Goal: Submit feedback/report problem

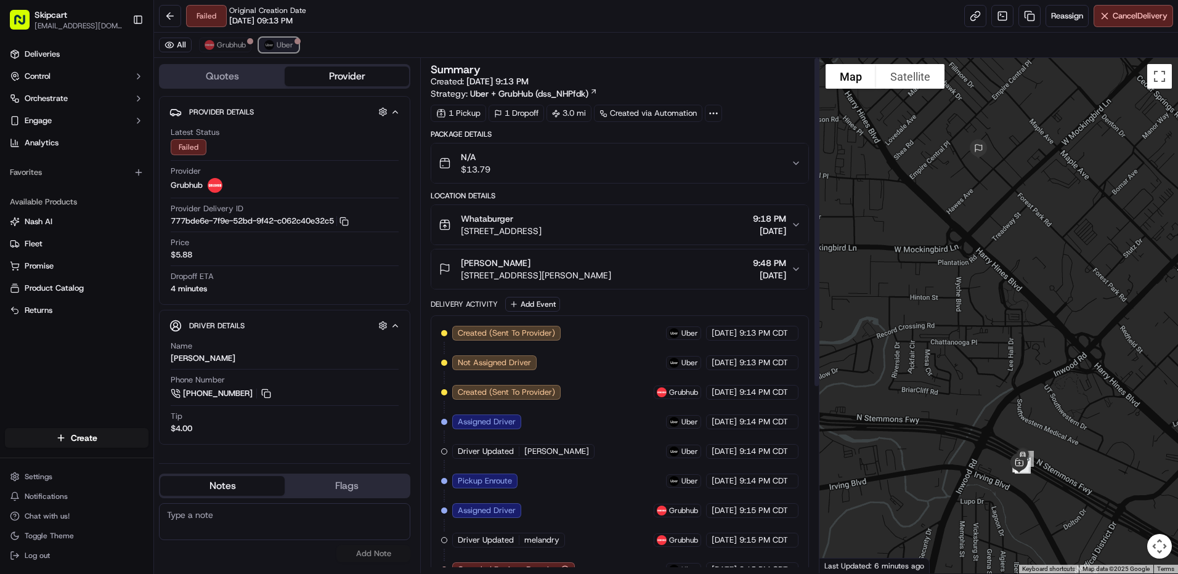
click at [271, 47] on img at bounding box center [269, 45] width 10 height 10
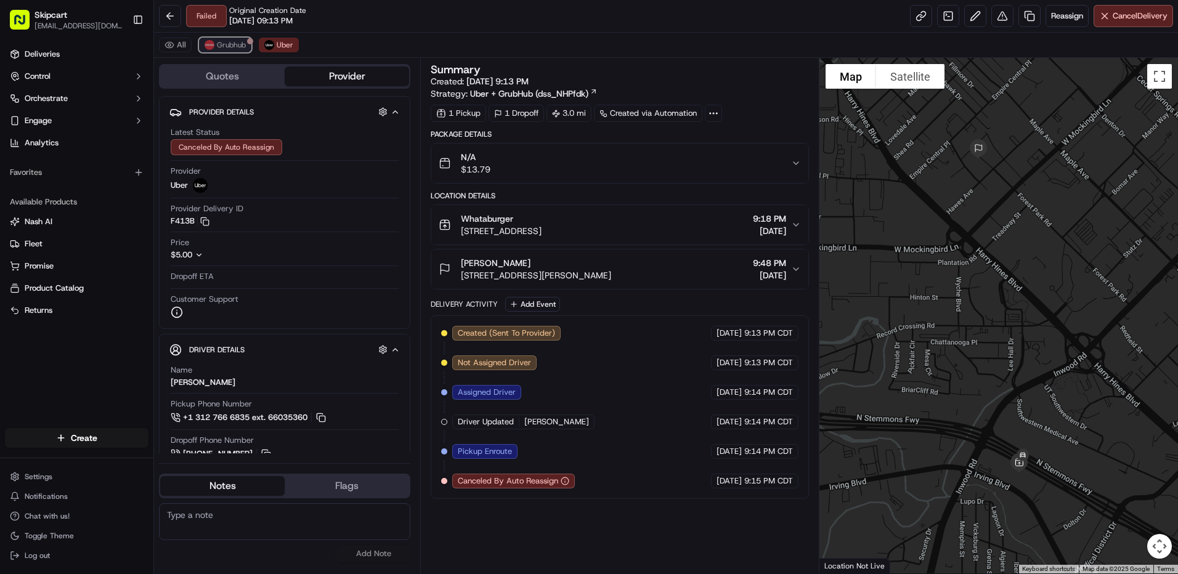
click at [224, 49] on span "Grubhub" at bounding box center [231, 45] width 29 height 10
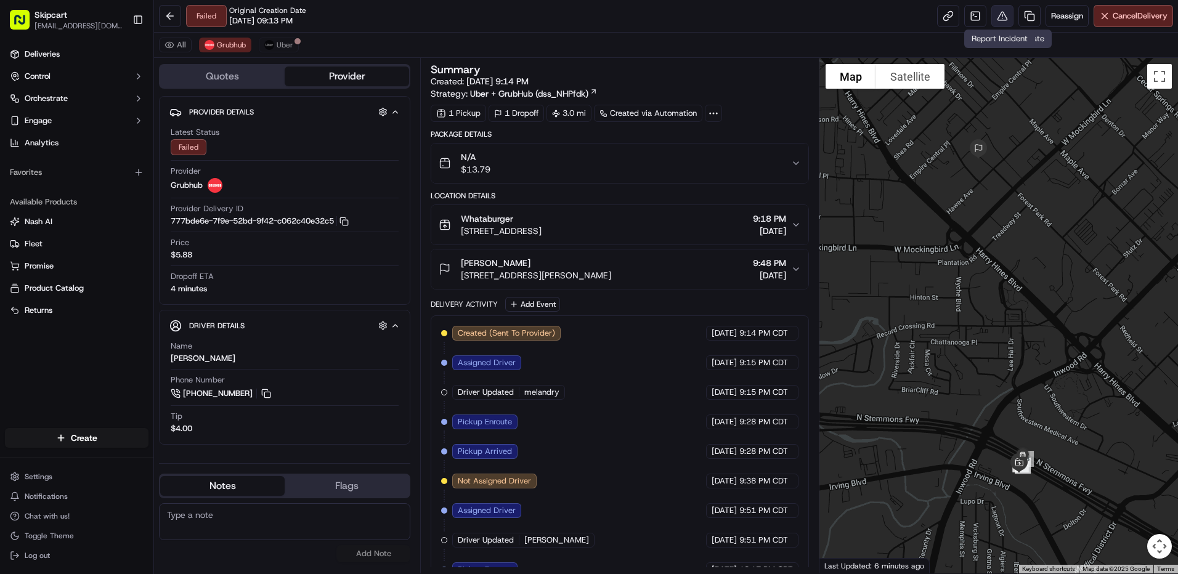
click at [1000, 14] on button at bounding box center [1002, 16] width 22 height 22
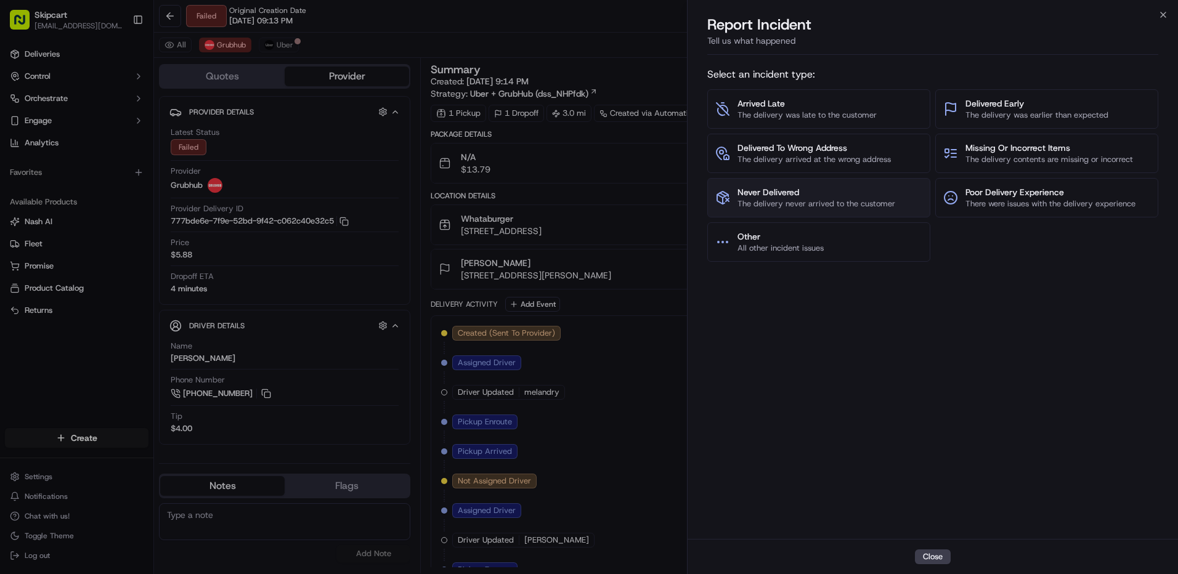
click at [828, 181] on button "Never Delivered The delivery never arrived to the customer" at bounding box center [818, 197] width 223 height 39
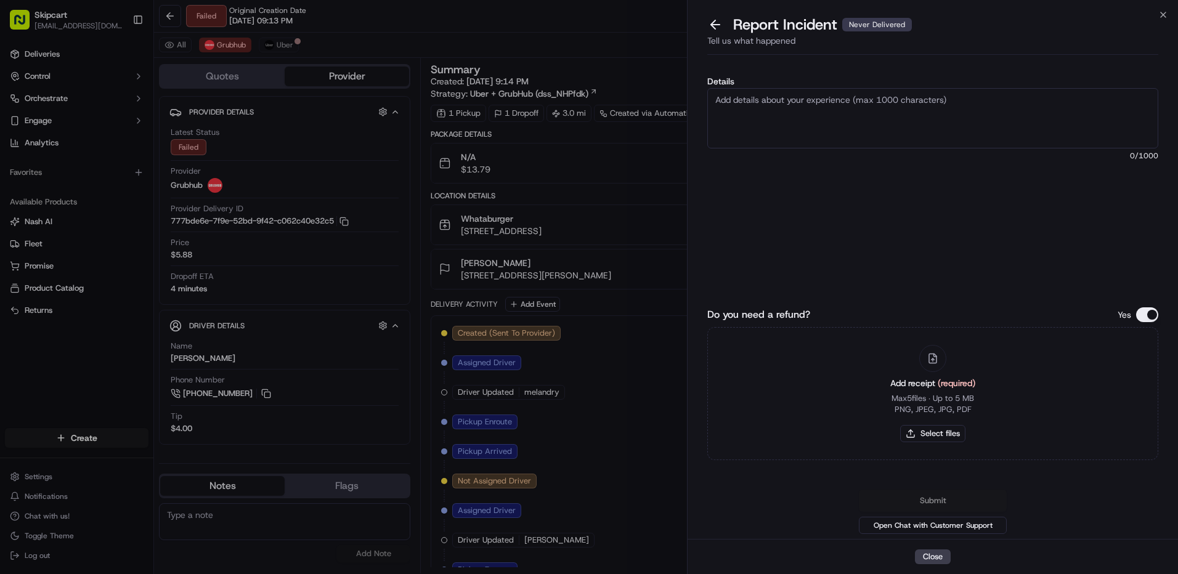
click at [829, 131] on textarea "Details" at bounding box center [932, 118] width 451 height 60
drag, startPoint x: 923, startPoint y: 103, endPoint x: 1011, endPoint y: 77, distance: 92.4
click at [925, 102] on textarea "Customer reported non-delivery, driver cancelled offorder after receiving items…" at bounding box center [932, 118] width 451 height 60
click at [861, 144] on textarea "Customer reported non-delivery, driver cancelled off order after receiving item…" at bounding box center [932, 118] width 451 height 60
click at [1122, 118] on textarea "Customer reported non-delivery, driver cancelled off order after receiving item…" at bounding box center [932, 118] width 451 height 60
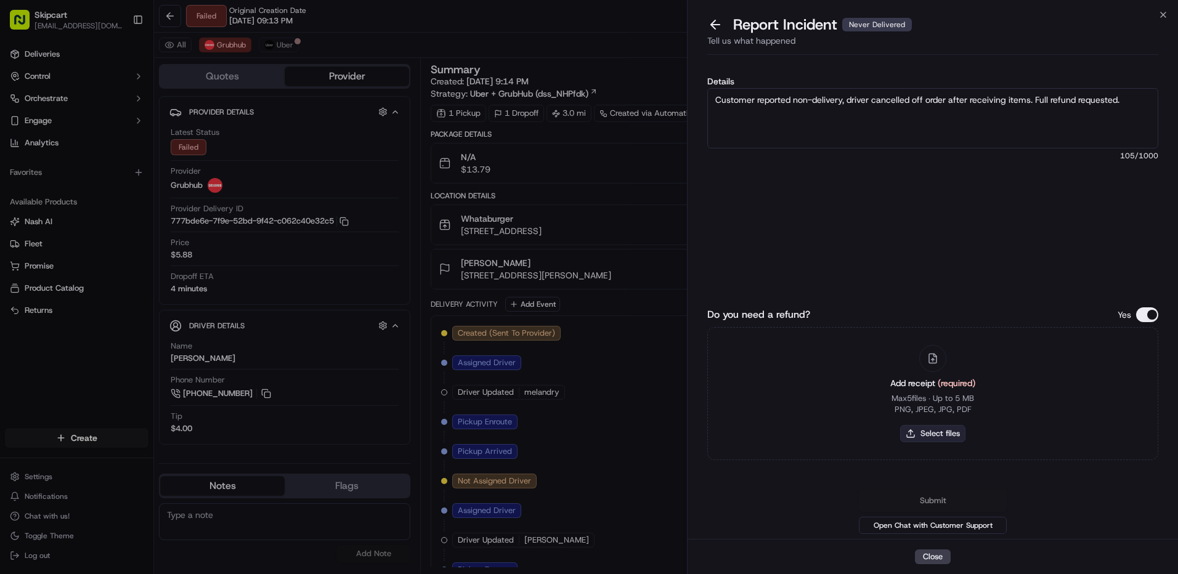
type textarea "Customer reported non-delivery, driver cancelled off order after receiving item…"
click at [928, 432] on button "Select files" at bounding box center [932, 433] width 65 height 17
type input "C:\fakepath\nc 602.png"
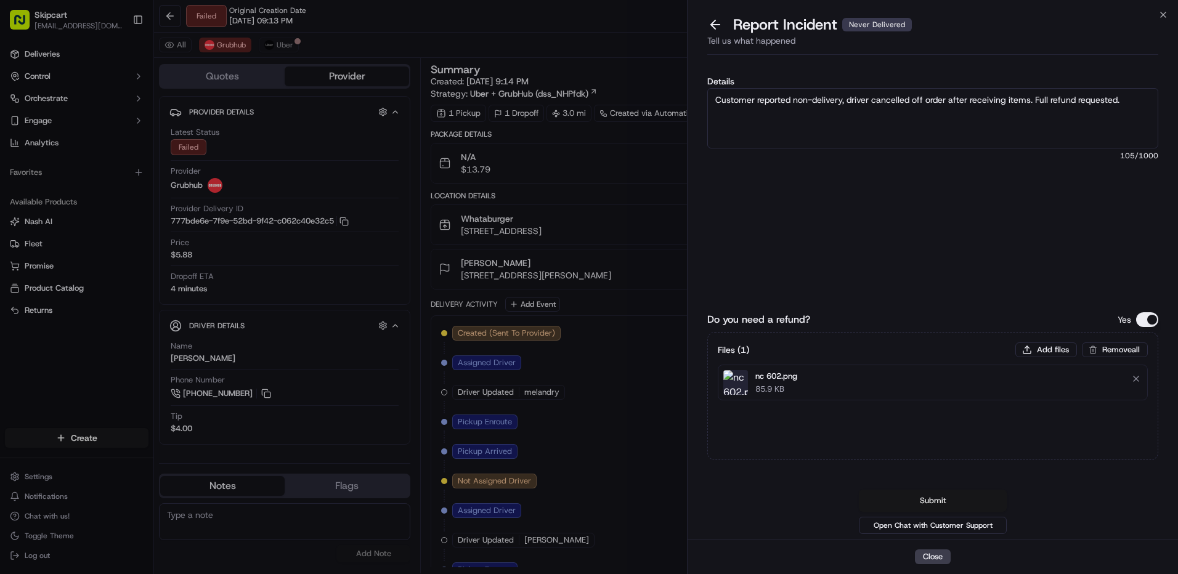
click at [917, 497] on button "Submit" at bounding box center [933, 501] width 148 height 22
